Goal: Task Accomplishment & Management: Manage account settings

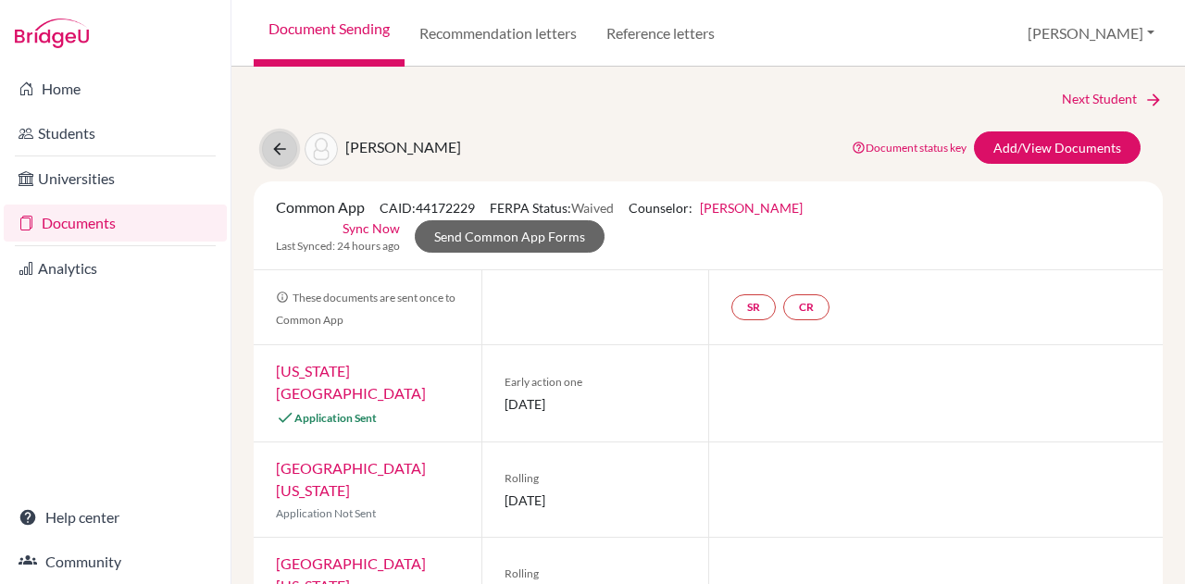
click at [280, 142] on icon at bounding box center [279, 149] width 19 height 19
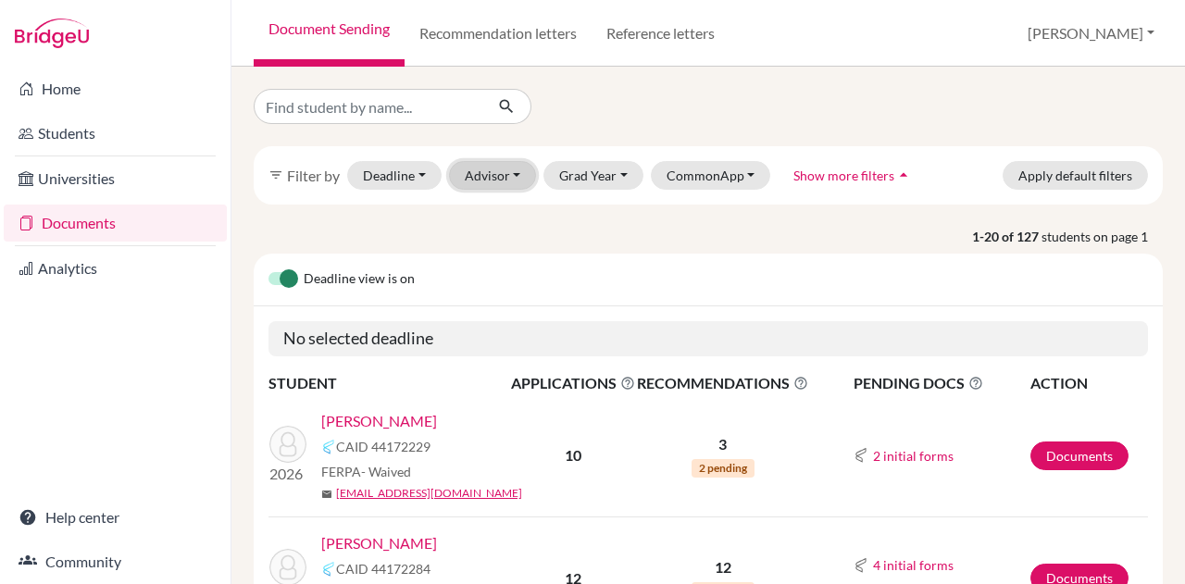
click at [514, 187] on button "Advisor" at bounding box center [493, 175] width 88 height 29
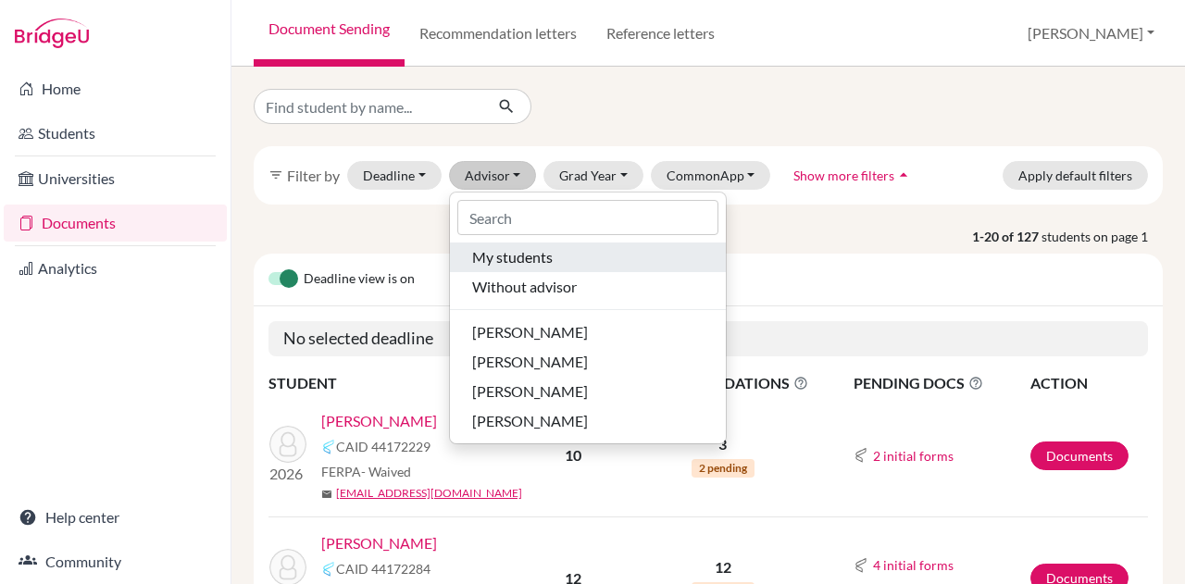
click at [555, 270] on button "My students" at bounding box center [588, 257] width 276 height 30
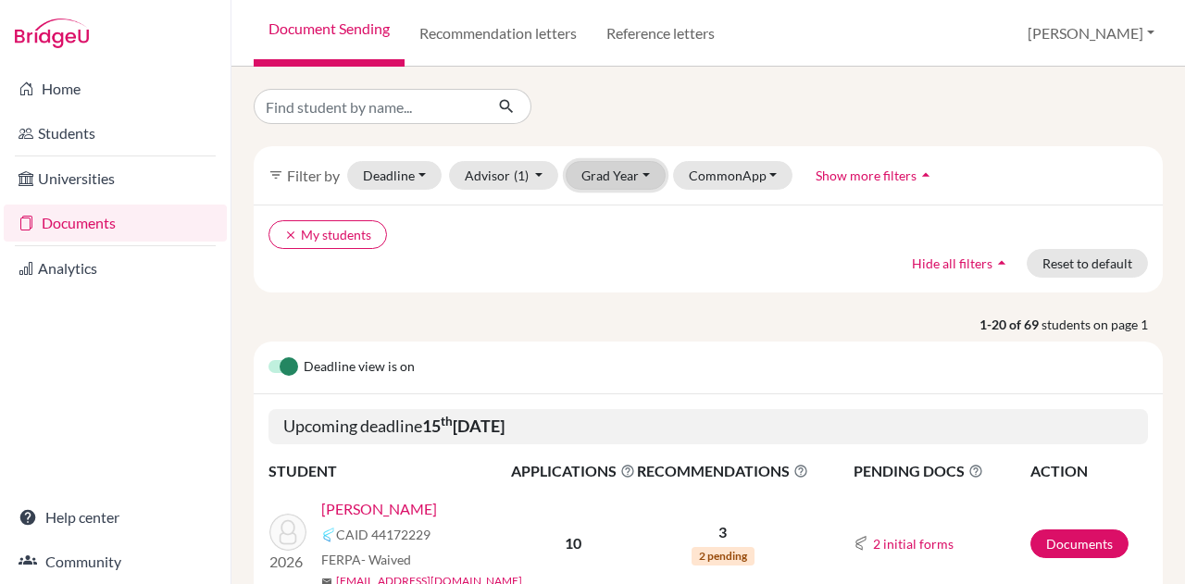
click at [636, 174] on button "Grad Year" at bounding box center [616, 175] width 100 height 29
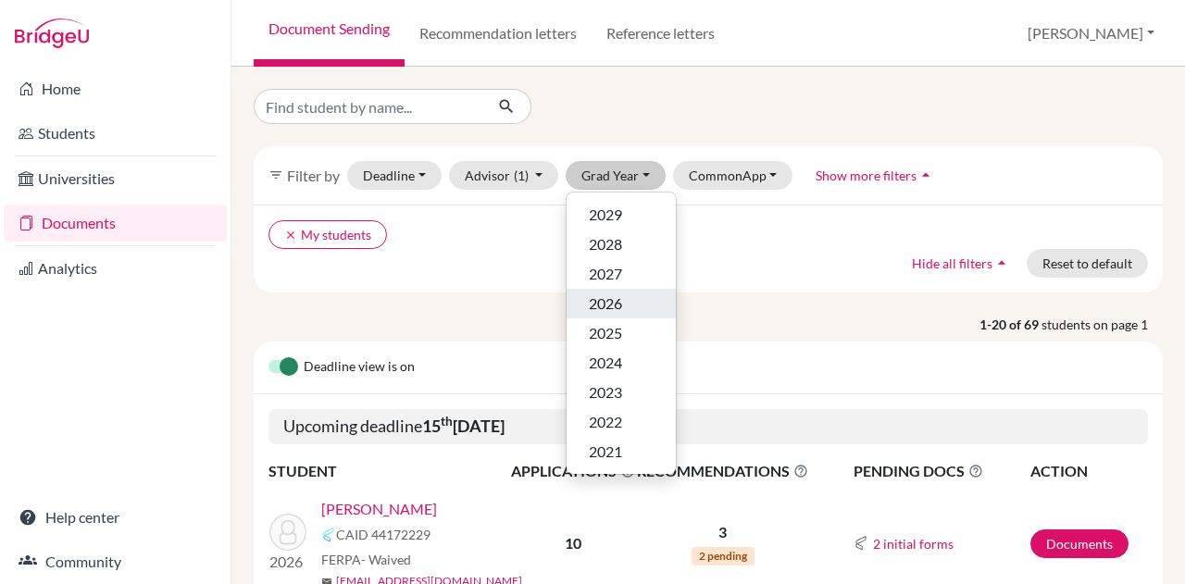
click at [630, 314] on div "2026" at bounding box center [621, 303] width 65 height 22
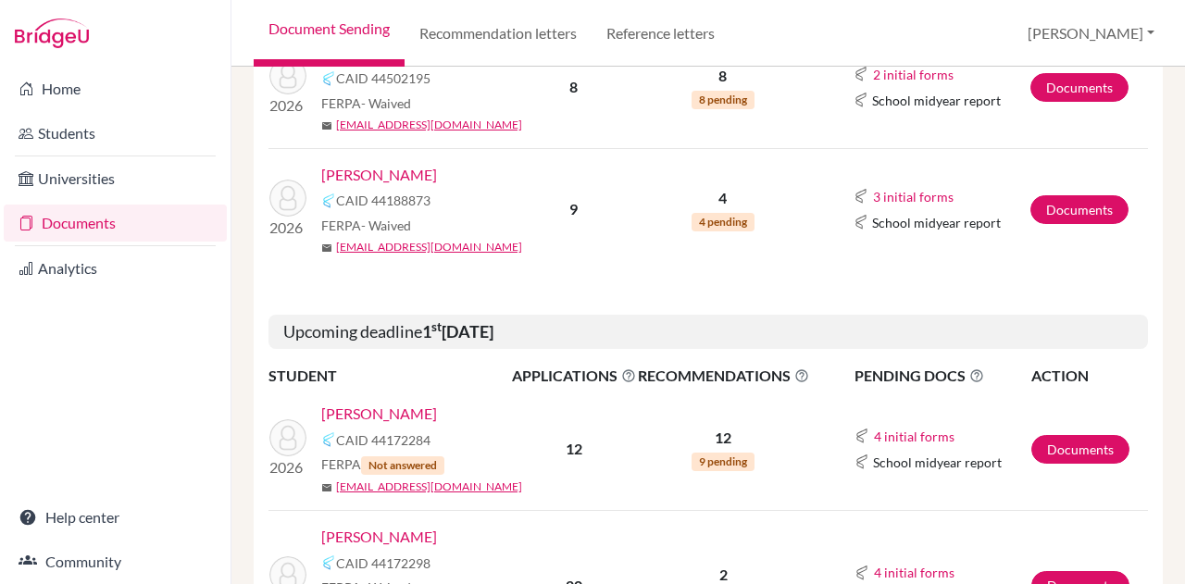
scroll to position [580, 0]
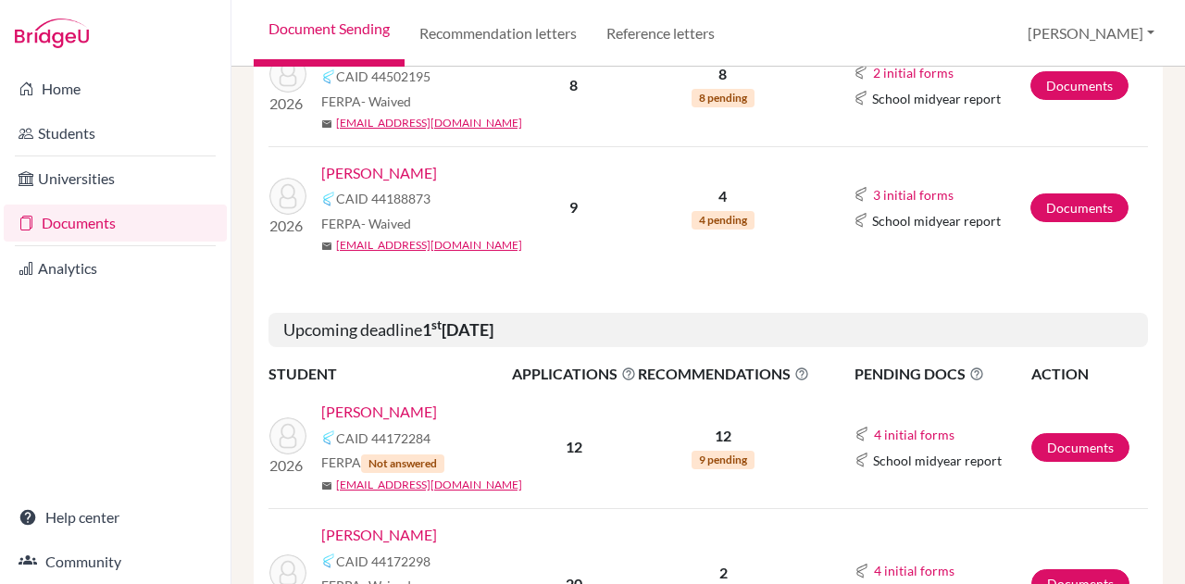
click at [387, 168] on link "Lee, Dong Hyun" at bounding box center [379, 173] width 116 height 22
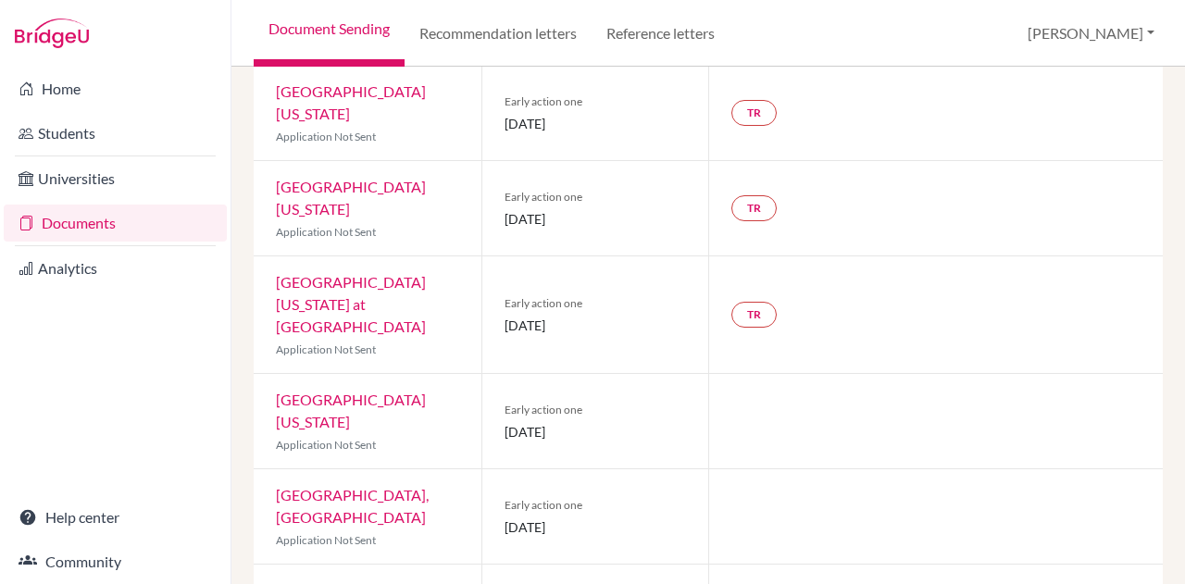
scroll to position [354, 0]
drag, startPoint x: 485, startPoint y: 278, endPoint x: 647, endPoint y: 318, distance: 167.0
click at [647, 318] on div "Early action one 15 October 2025" at bounding box center [595, 313] width 228 height 117
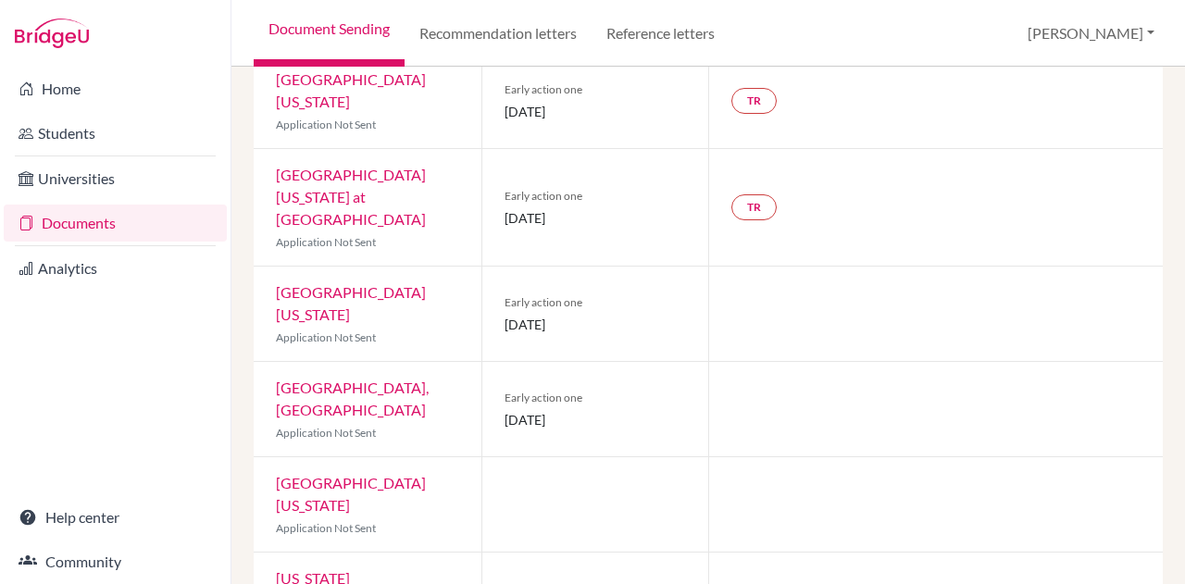
scroll to position [692, 0]
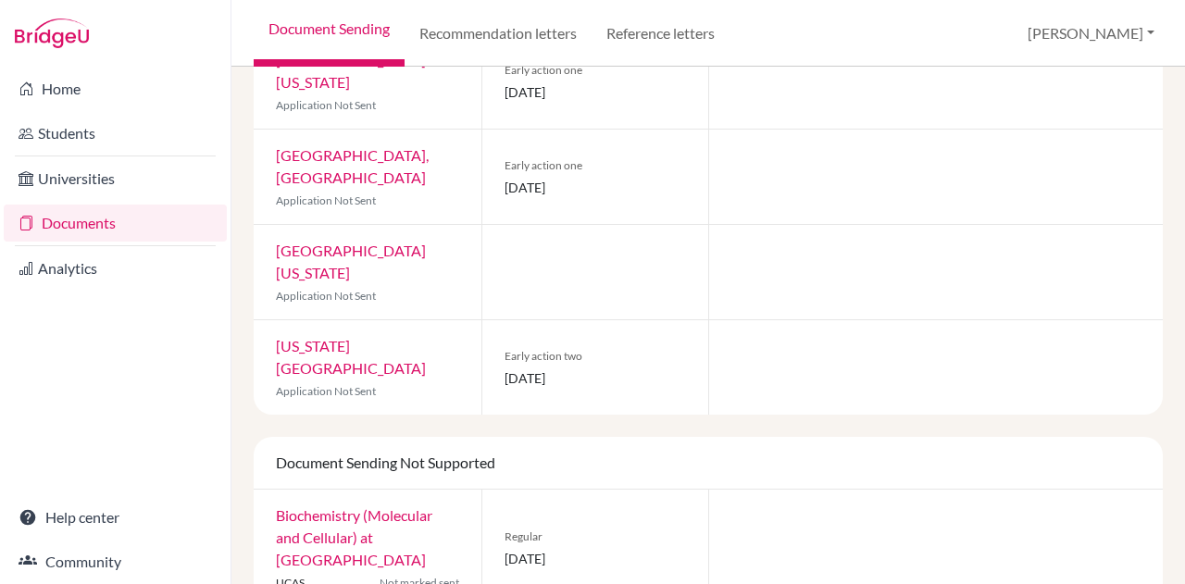
drag, startPoint x: 502, startPoint y: 514, endPoint x: 639, endPoint y: 516, distance: 137.0
click at [639, 549] on span "[DATE]" at bounding box center [595, 558] width 182 height 19
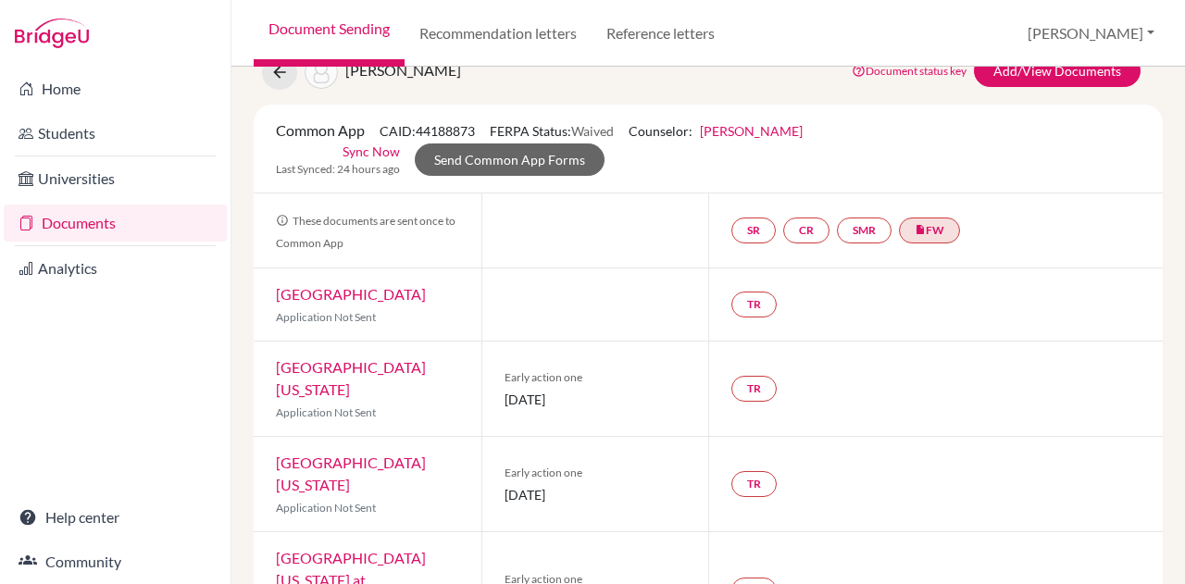
scroll to position [0, 0]
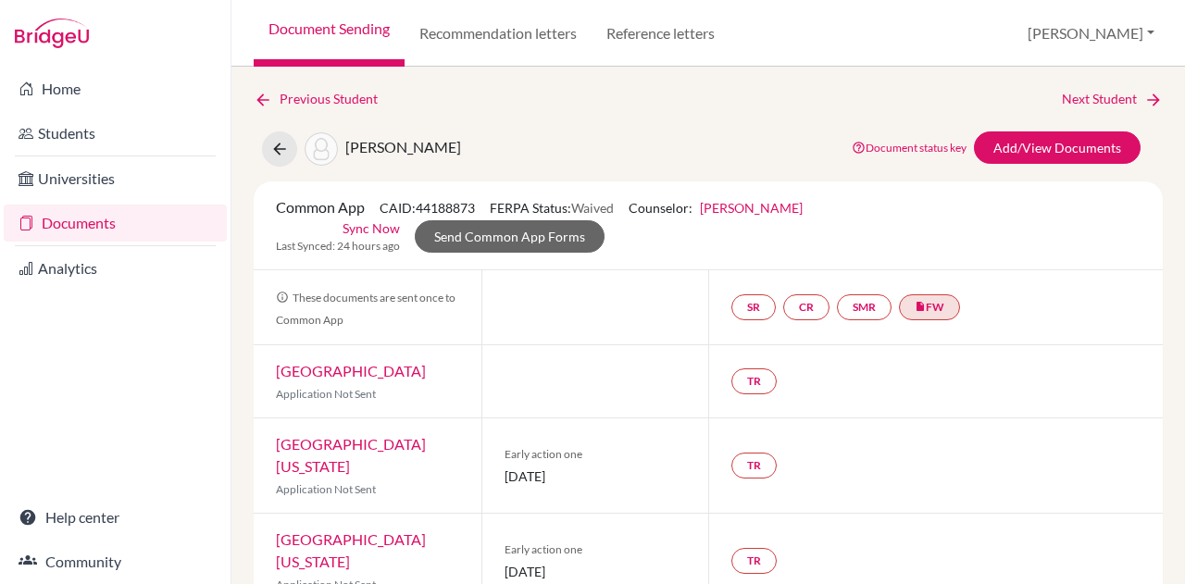
click at [1122, 86] on div "Previous Student Next Student Lee, Dong Hyun Document status key TR Requirement…" at bounding box center [707, 325] width 953 height 517
click at [1124, 90] on link "Next Student" at bounding box center [1112, 99] width 101 height 20
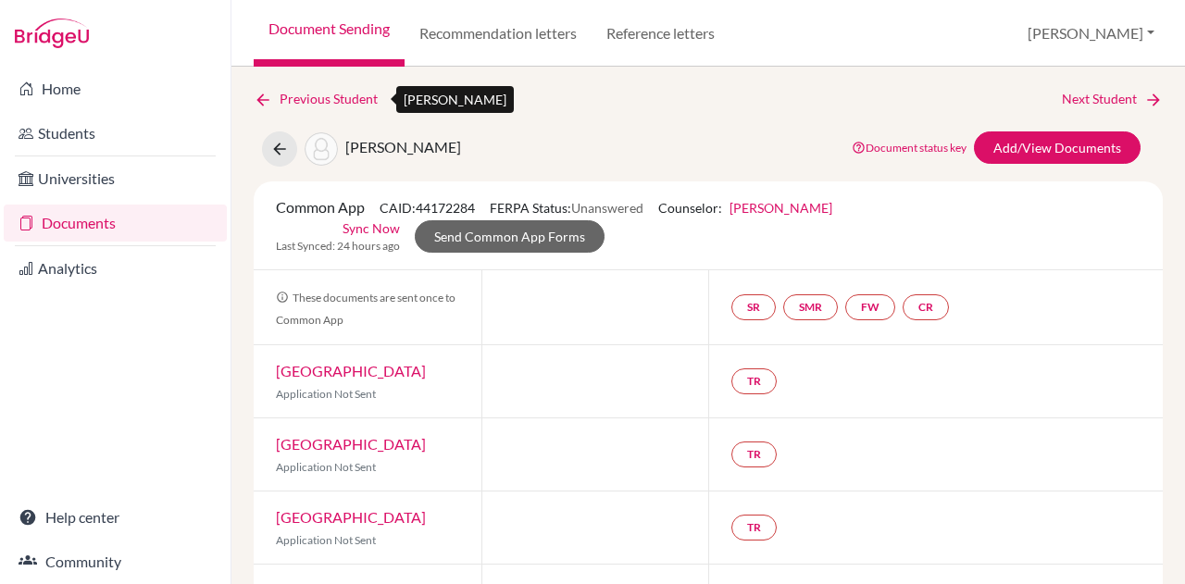
click at [262, 100] on icon at bounding box center [263, 100] width 19 height 19
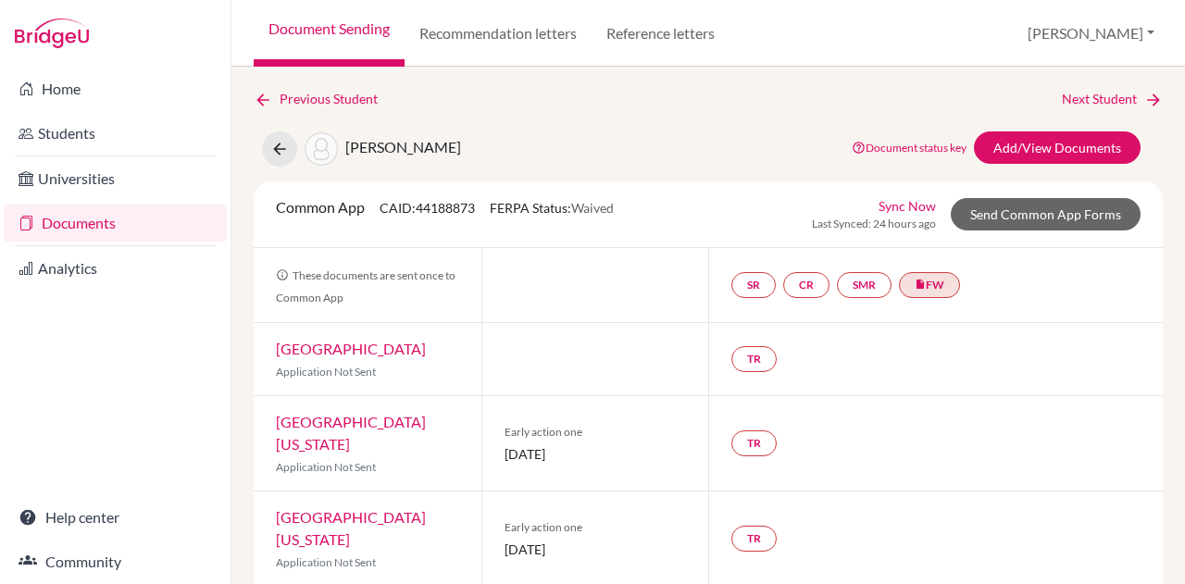
click at [265, 163] on div "Lee, Dong Hyun" at bounding box center [361, 148] width 199 height 35
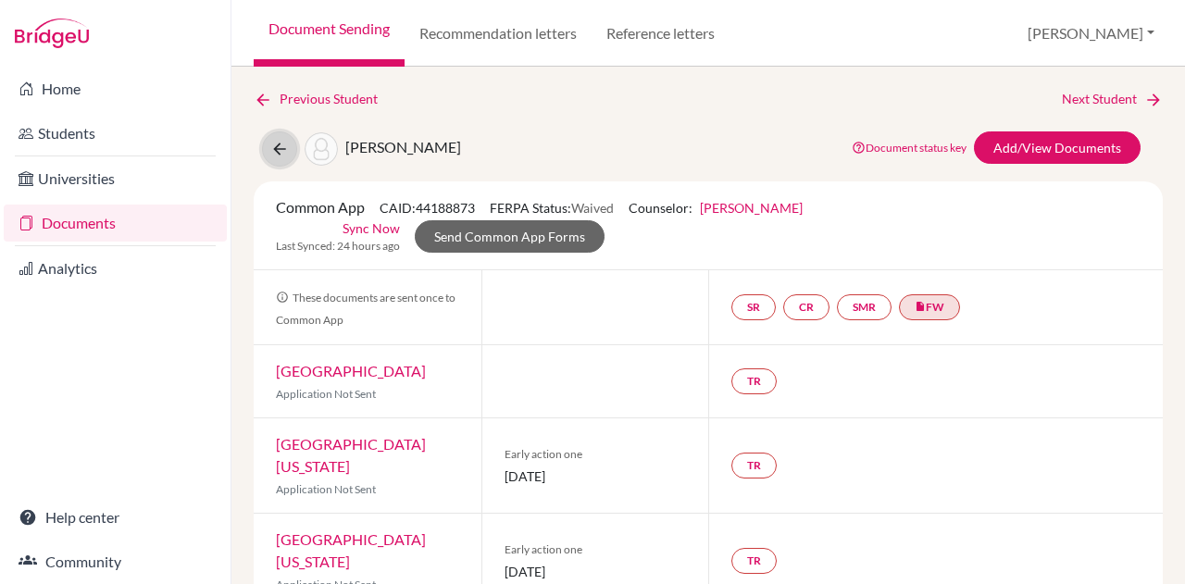
click at [275, 154] on icon at bounding box center [279, 149] width 19 height 19
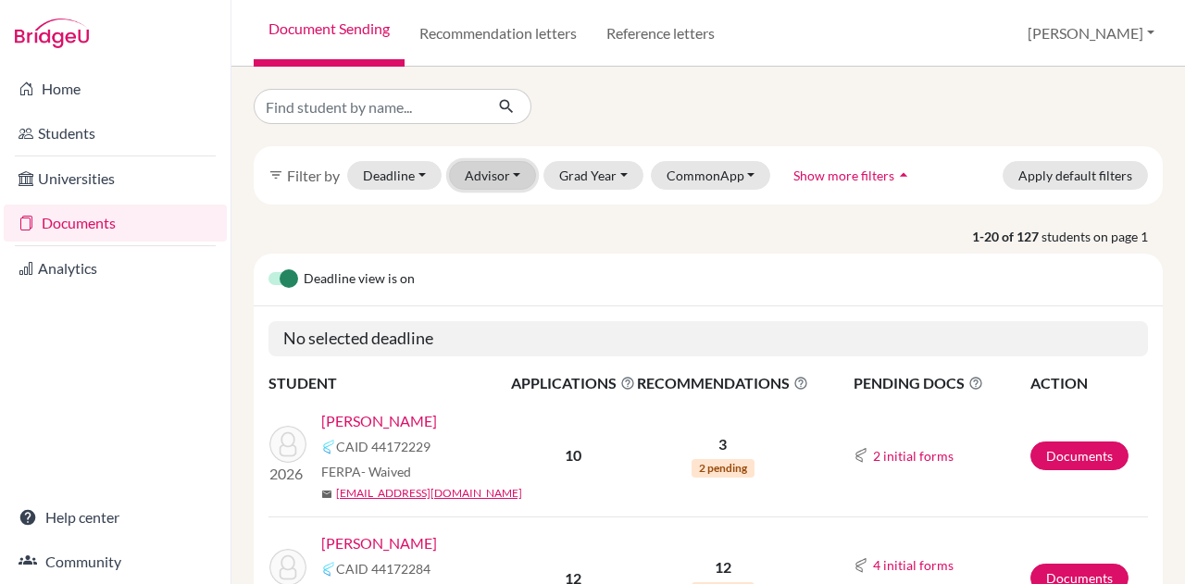
click at [489, 172] on button "Advisor" at bounding box center [493, 175] width 88 height 29
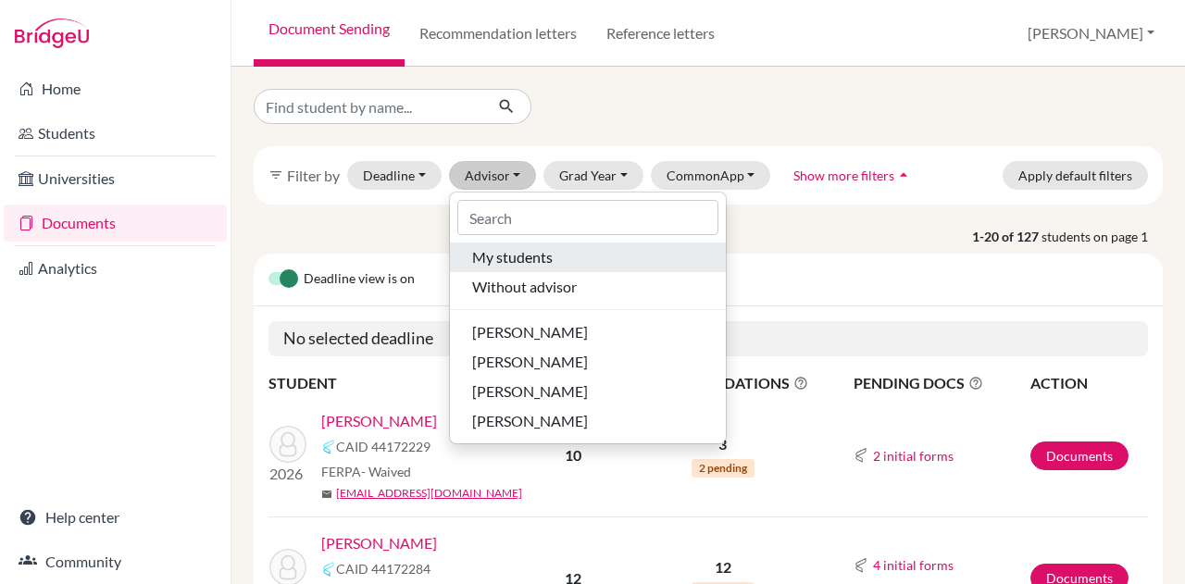
click at [507, 260] on span "My students" at bounding box center [512, 257] width 81 height 22
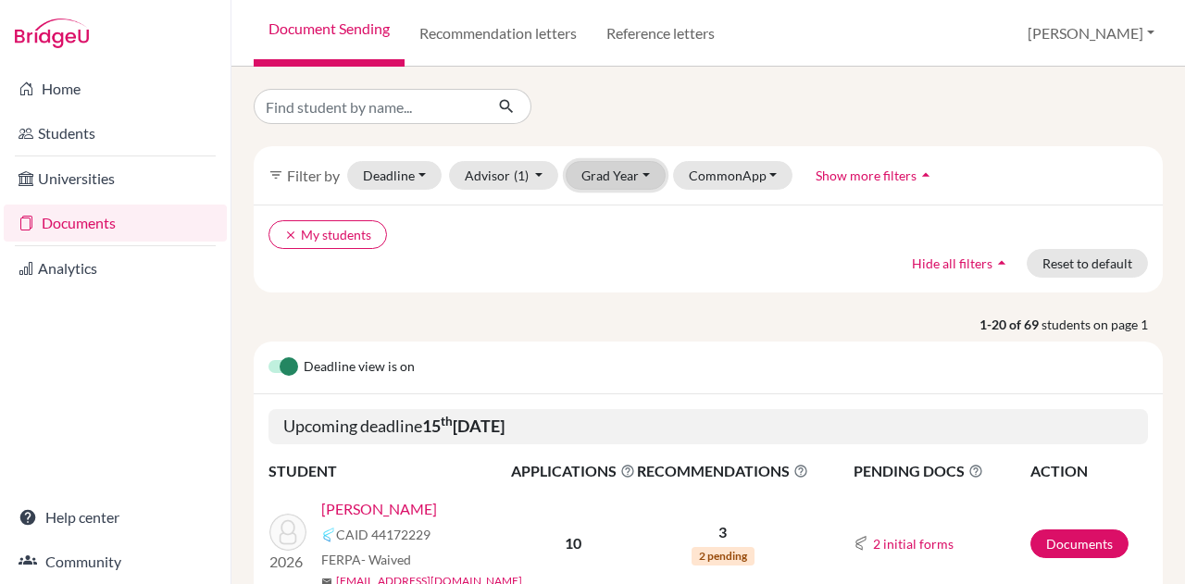
click at [590, 182] on button "Grad Year" at bounding box center [616, 175] width 100 height 29
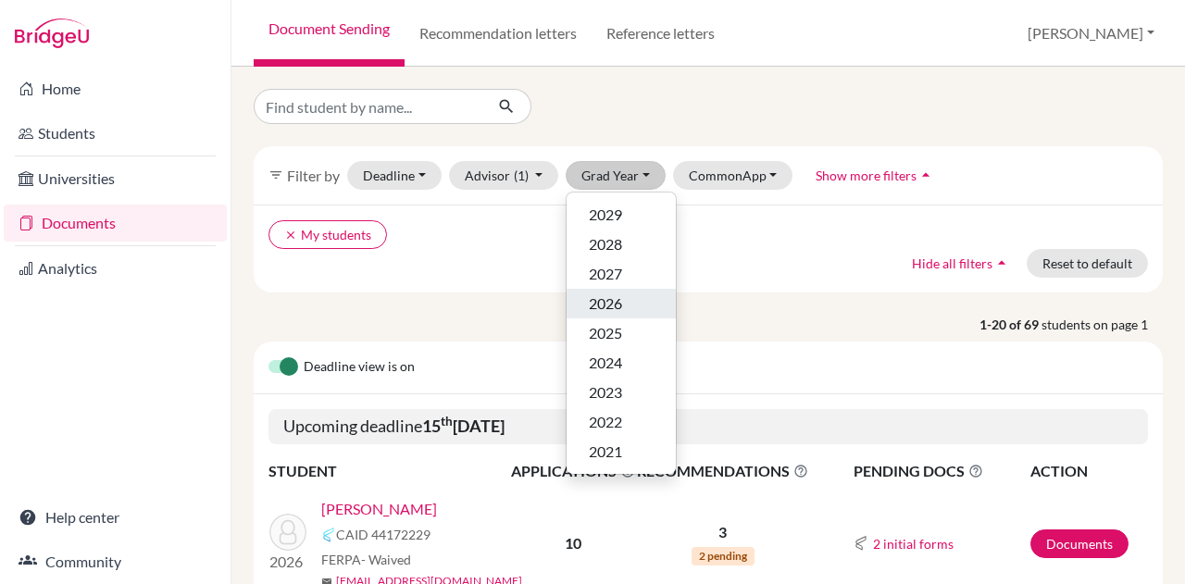
click at [625, 307] on div "2026" at bounding box center [621, 303] width 65 height 22
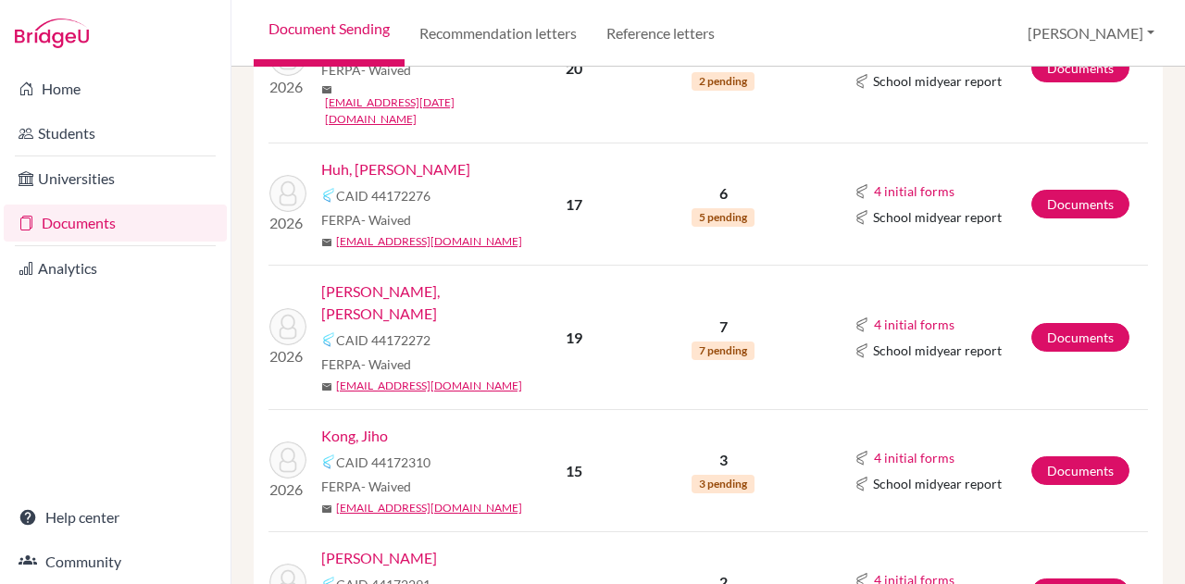
scroll to position [1102, 0]
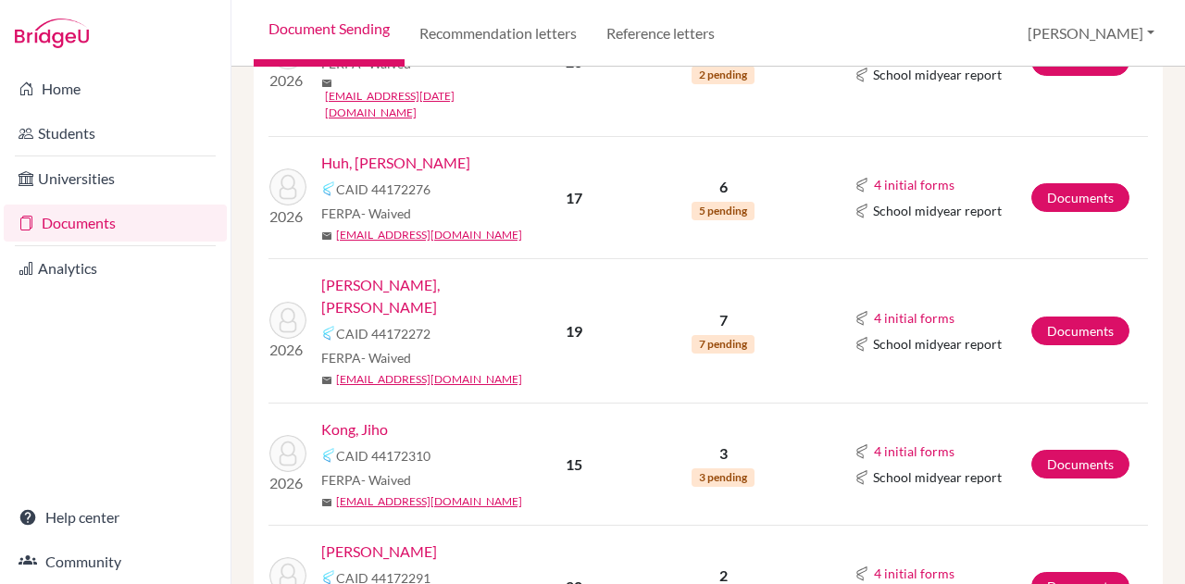
click at [363, 418] on link "Kong, Jiho" at bounding box center [354, 429] width 67 height 22
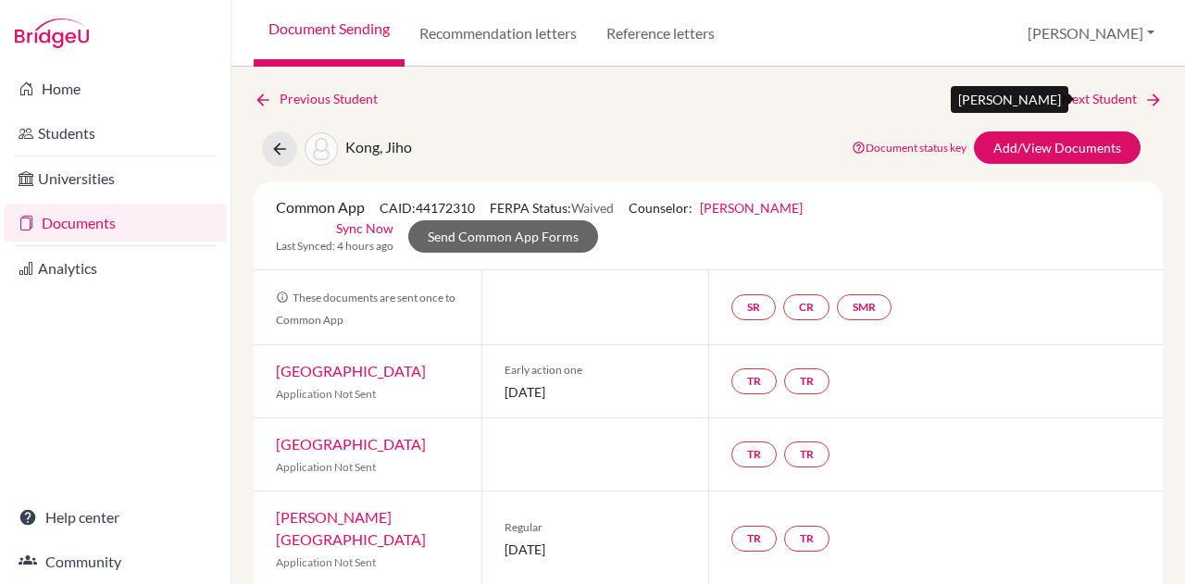
click at [1119, 101] on link "Next Student" at bounding box center [1112, 99] width 101 height 20
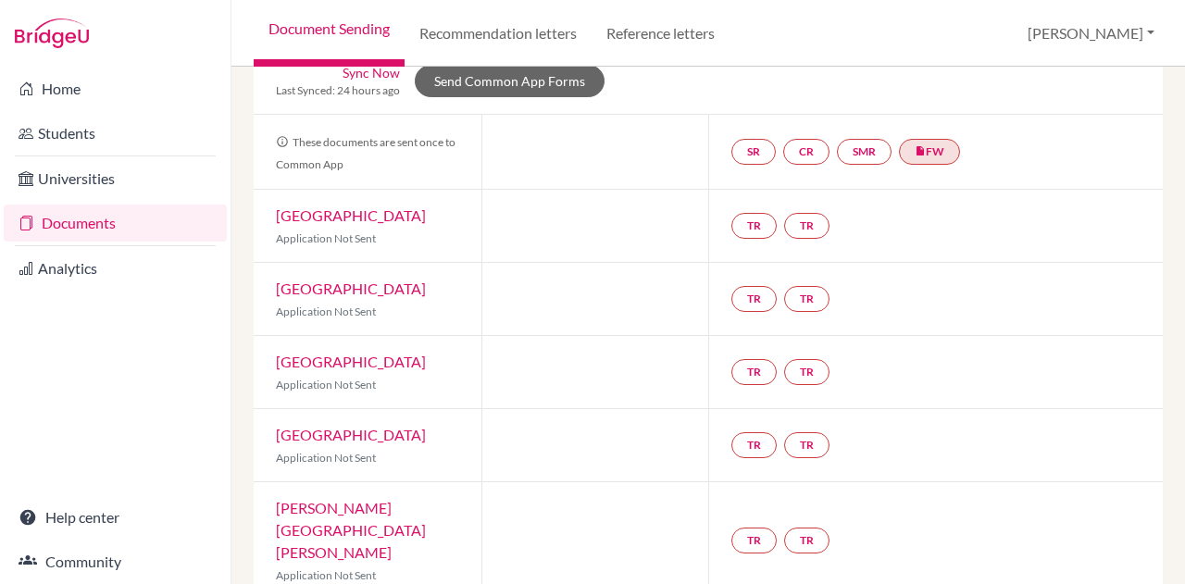
scroll to position [156, 0]
click at [595, 462] on div at bounding box center [595, 444] width 228 height 72
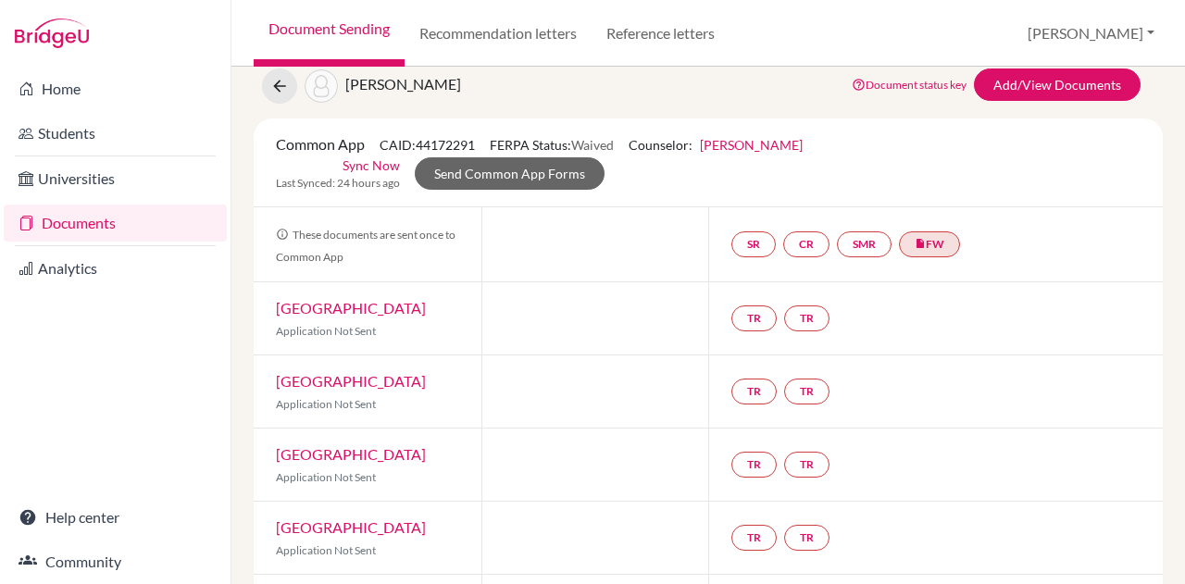
scroll to position [0, 0]
